Goal: Information Seeking & Learning: Learn about a topic

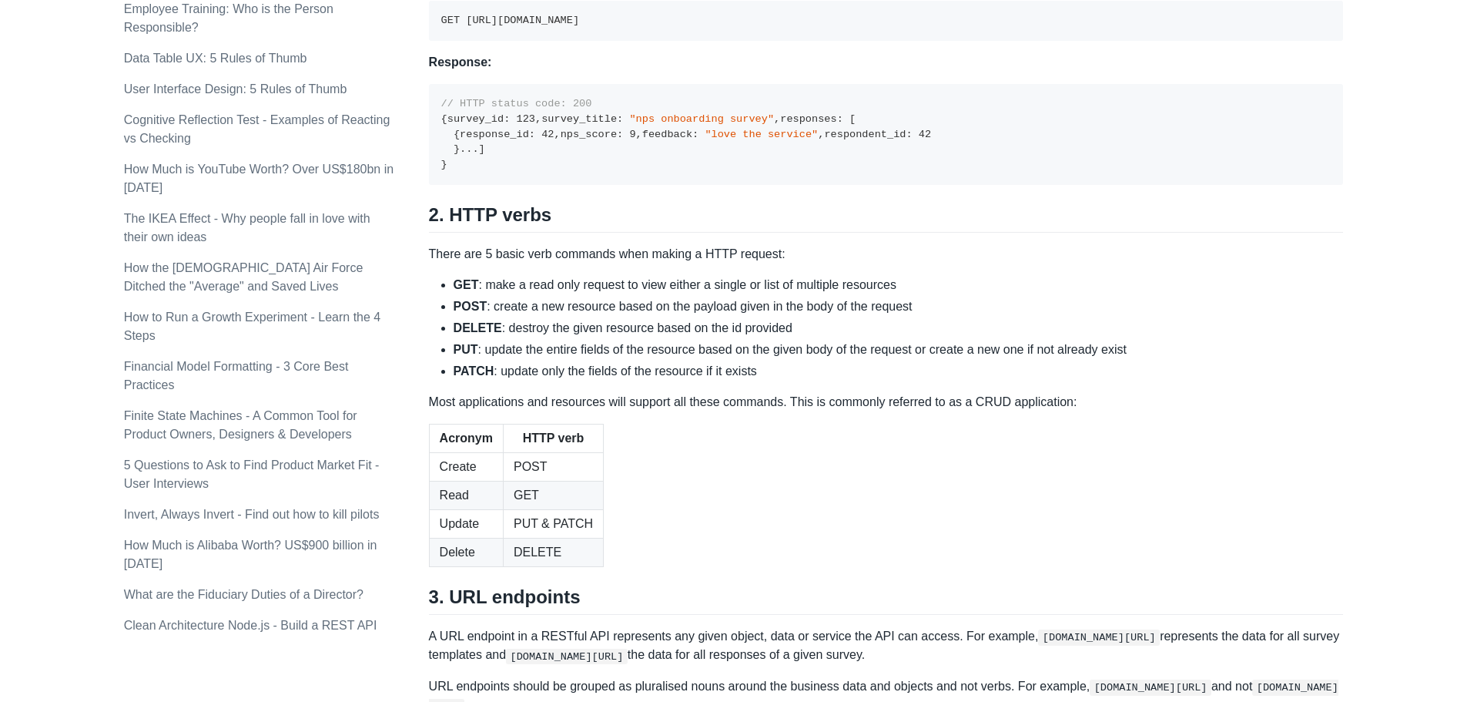
scroll to position [1232, 0]
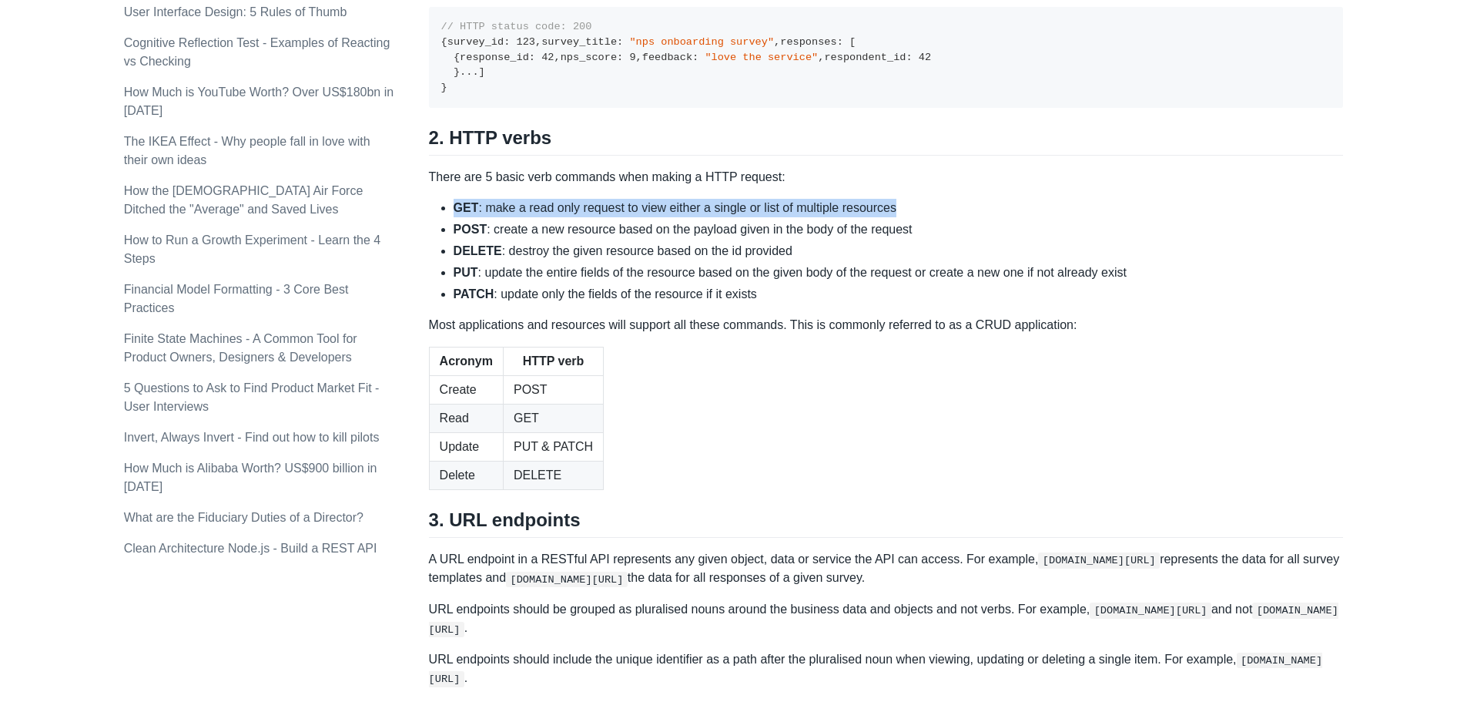
drag, startPoint x: 446, startPoint y: 444, endPoint x: 1048, endPoint y: 439, distance: 602.3
click at [1048, 303] on ul "GET : make a read only request to view either a single or list of multiple reso…" at bounding box center [886, 251] width 915 height 105
click at [635, 239] on li "POST : create a new resource based on the payload given in the body of the requ…" at bounding box center [899, 229] width 890 height 18
drag, startPoint x: 515, startPoint y: 448, endPoint x: 915, endPoint y: 454, distance: 400.6
click at [915, 217] on li "GET : make a read only request to view either a single or list of multiple reso…" at bounding box center [899, 208] width 890 height 18
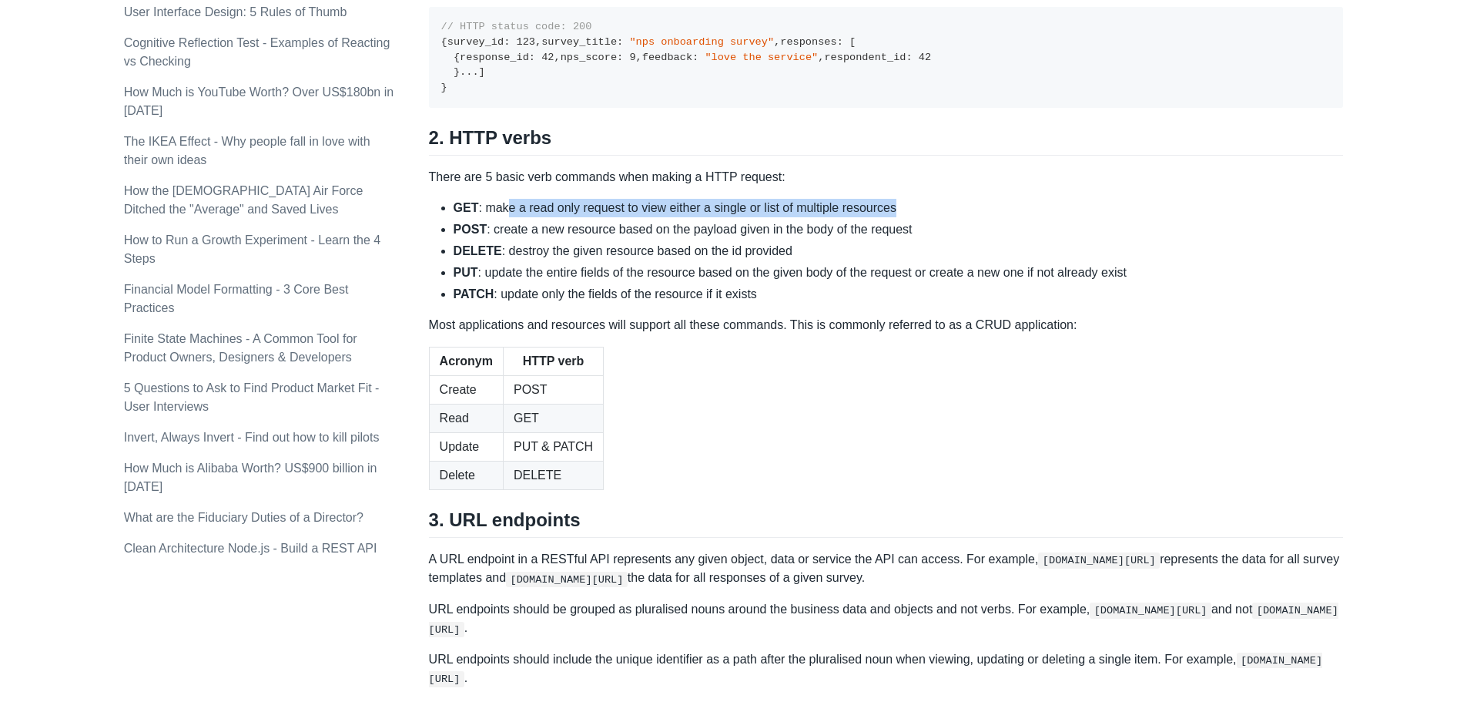
click at [910, 217] on li "GET : make a read only request to view either a single or list of multiple reso…" at bounding box center [899, 208] width 890 height 18
drag, startPoint x: 907, startPoint y: 448, endPoint x: 450, endPoint y: 432, distance: 457.0
click at [450, 432] on div "A REST API is the most common standard used between Clients (a person or applic…" at bounding box center [886, 163] width 915 height 2308
click at [821, 550] on div "A REST API is the most common standard used between Clients (a person or applic…" at bounding box center [886, 163] width 915 height 2308
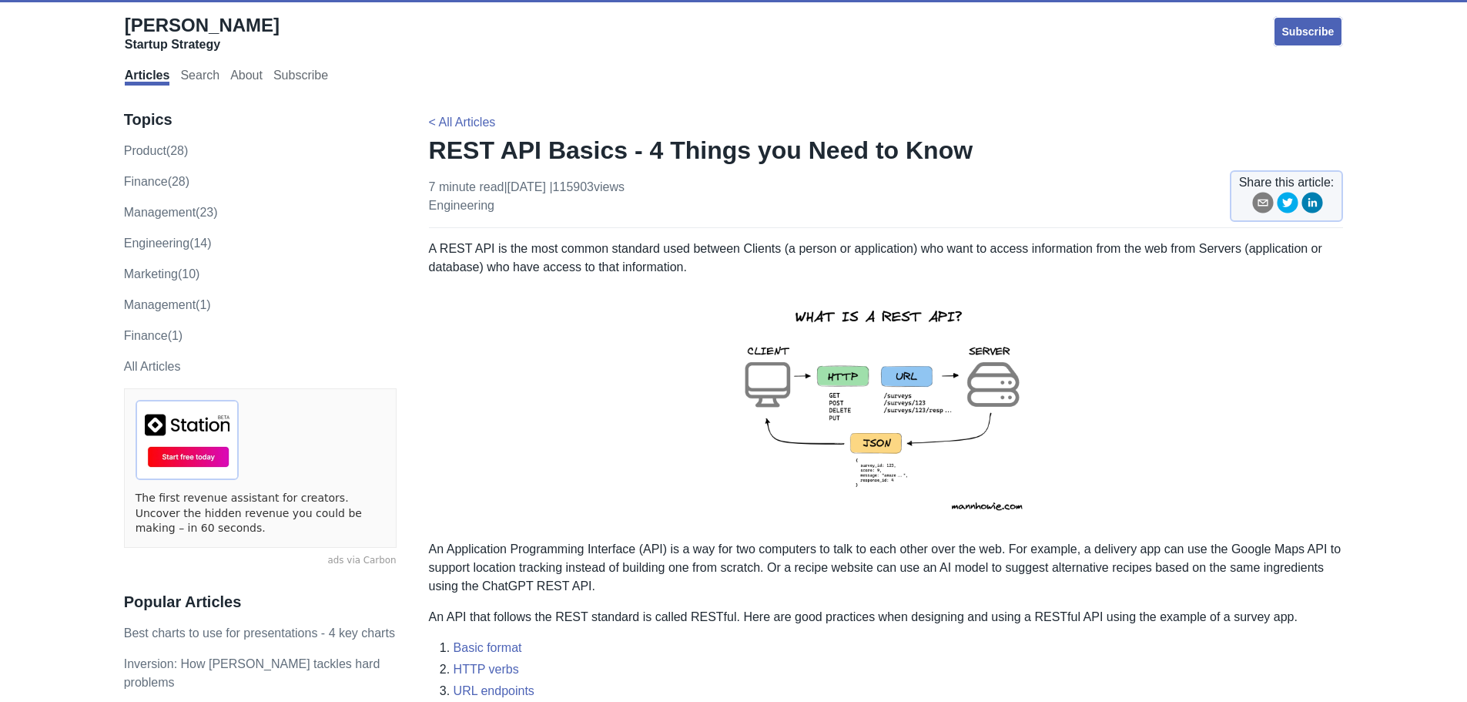
scroll to position [0, 0]
